Goal: Navigation & Orientation: Find specific page/section

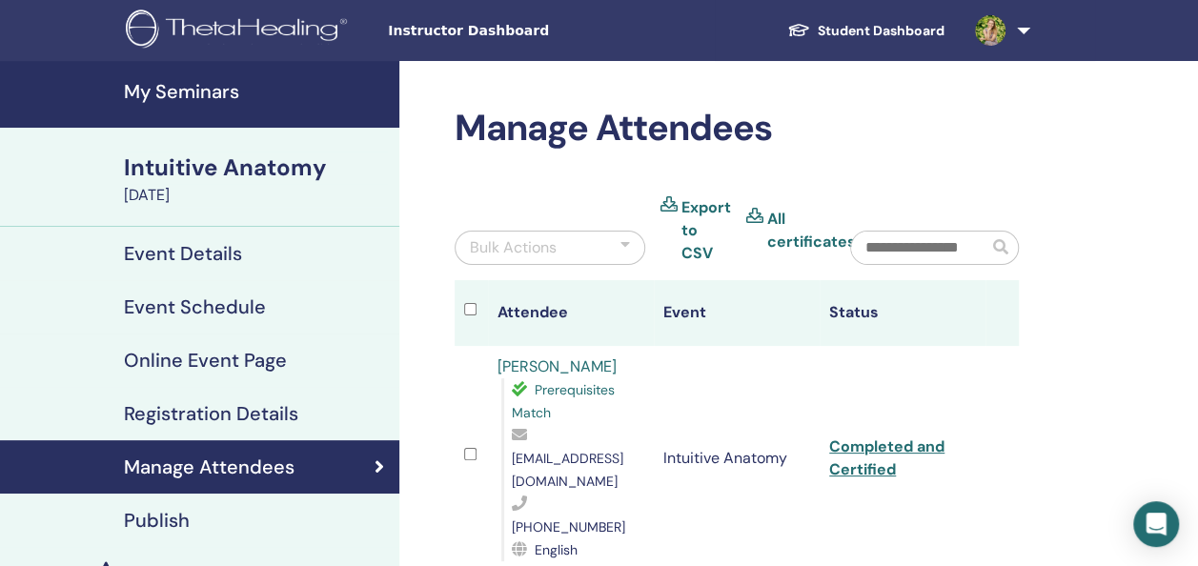
click at [172, 92] on h4 "My Seminars" at bounding box center [256, 91] width 264 height 23
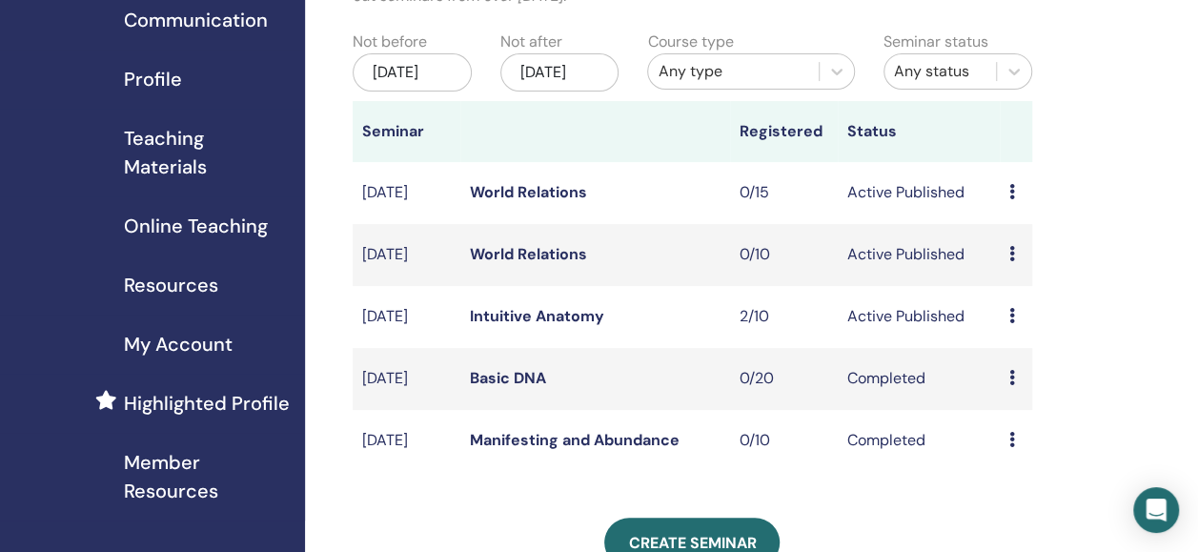
scroll to position [189, 0]
click at [1002, 277] on td "Preview Edit Attendees Cancel" at bounding box center [1016, 255] width 32 height 62
click at [1016, 266] on div "Preview Edit Attendees Cancel" at bounding box center [1016, 254] width 13 height 23
click at [1019, 298] on li "Preview" at bounding box center [1028, 290] width 103 height 29
click at [1017, 266] on div "Preview Edit Attendees Cancel" at bounding box center [1016, 254] width 13 height 23
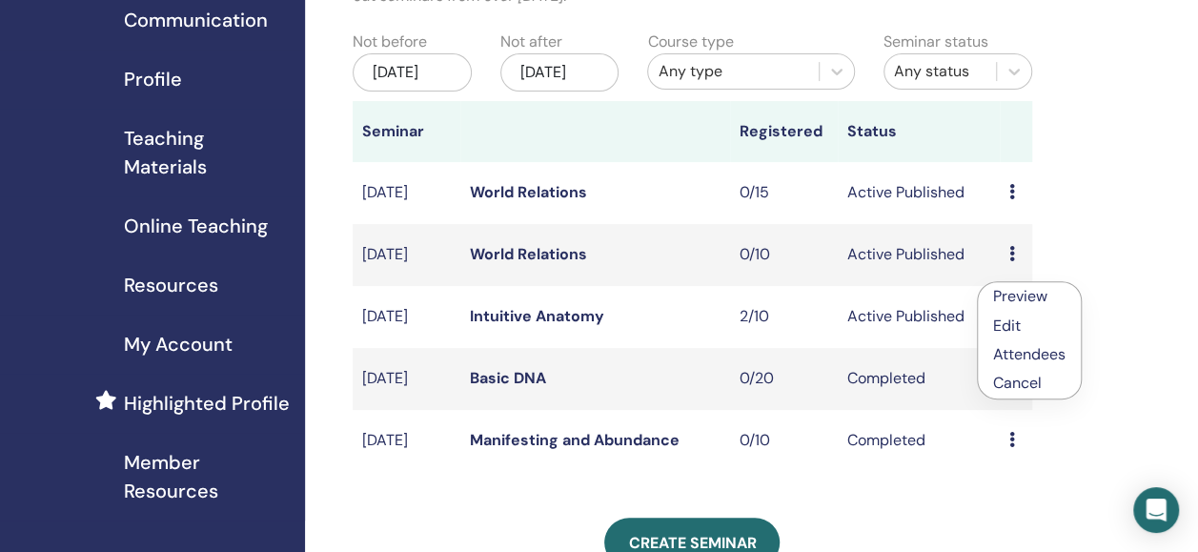
click at [1045, 304] on link "Preview" at bounding box center [1020, 296] width 54 height 20
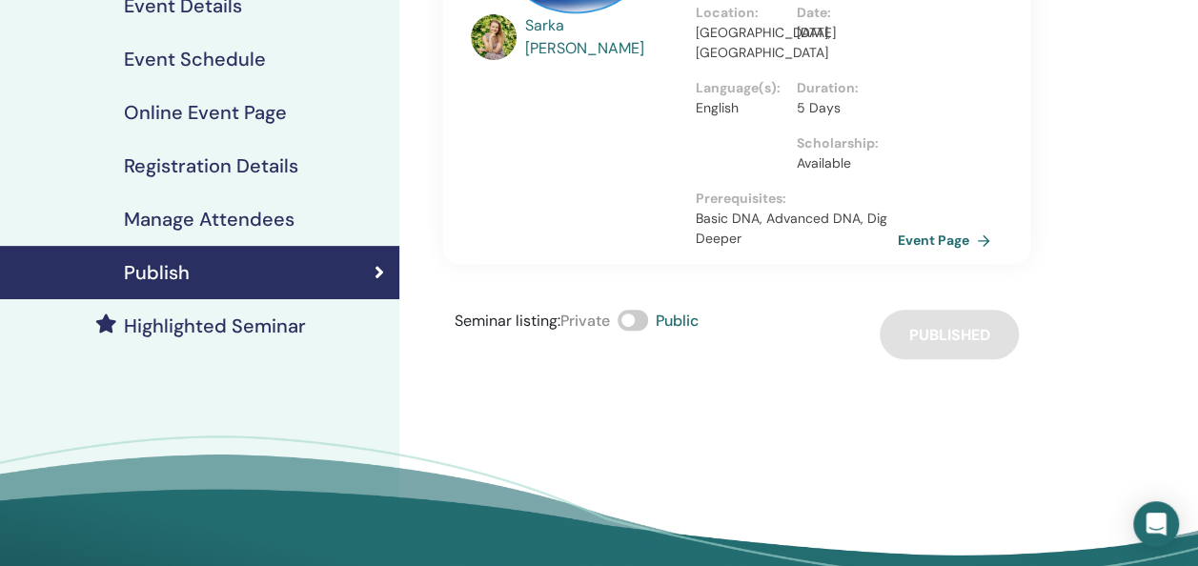
scroll to position [248, 0]
click at [938, 241] on link "Event Page" at bounding box center [951, 240] width 100 height 29
